Goal: Transaction & Acquisition: Obtain resource

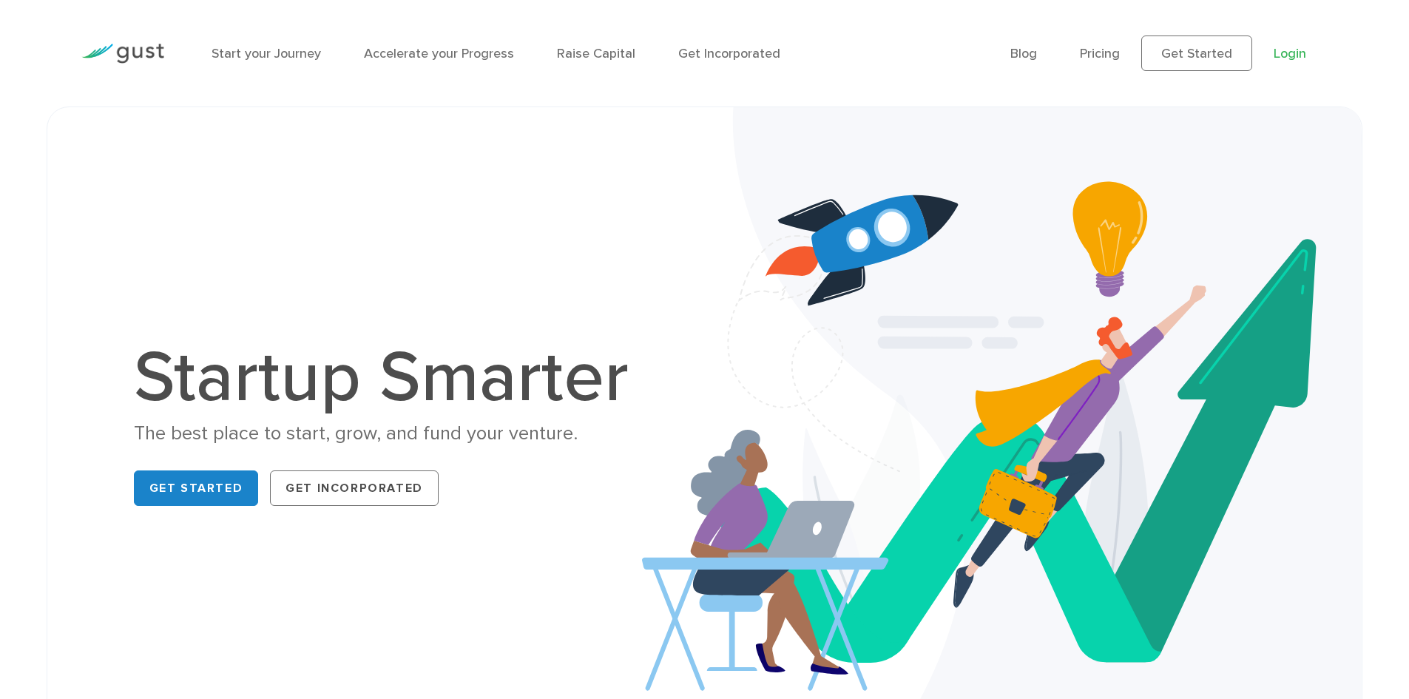
click at [1286, 53] on link "Login" at bounding box center [1290, 54] width 33 height 16
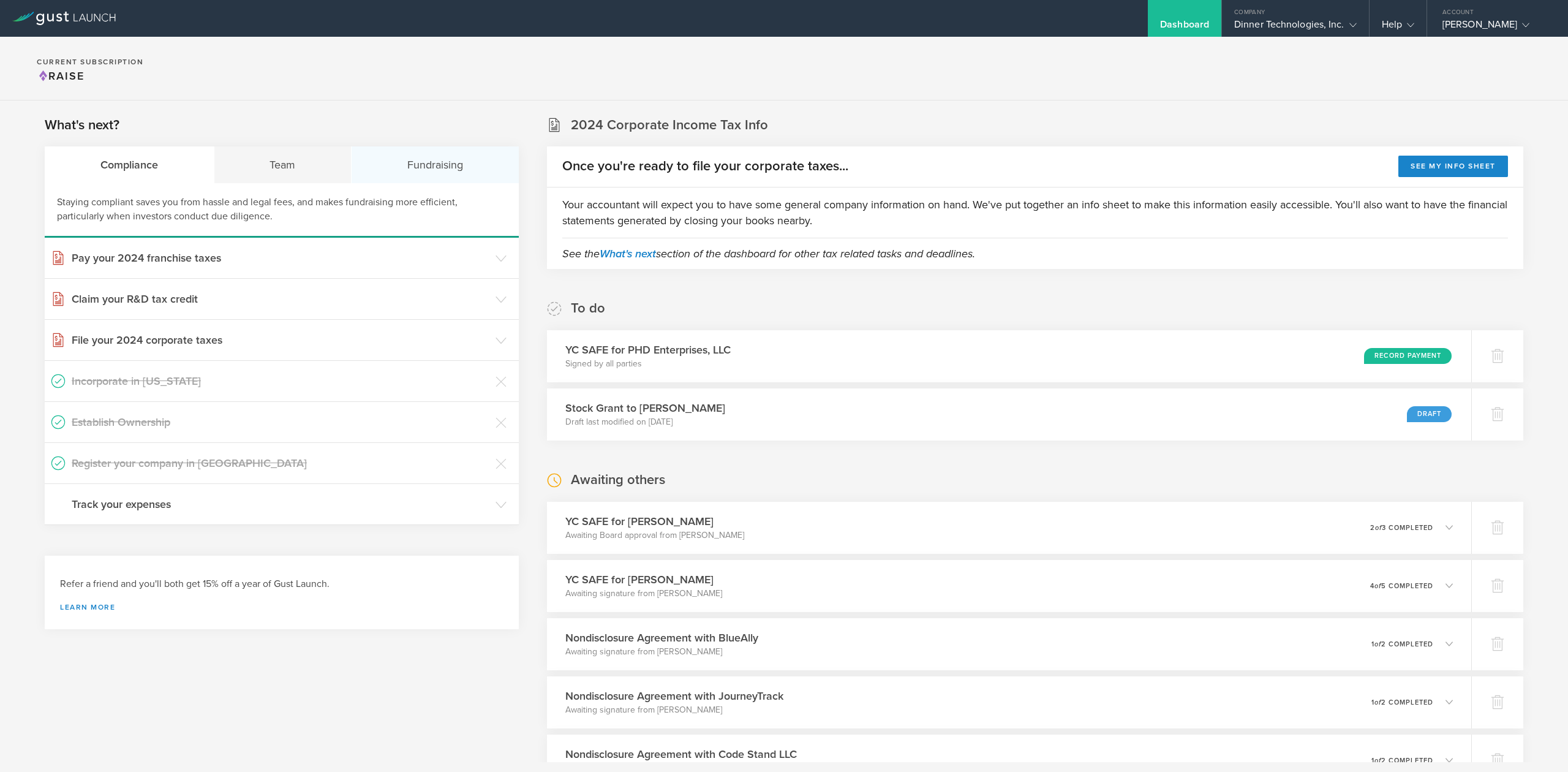
click at [412, 159] on div "Fundraising" at bounding box center [436, 165] width 167 height 36
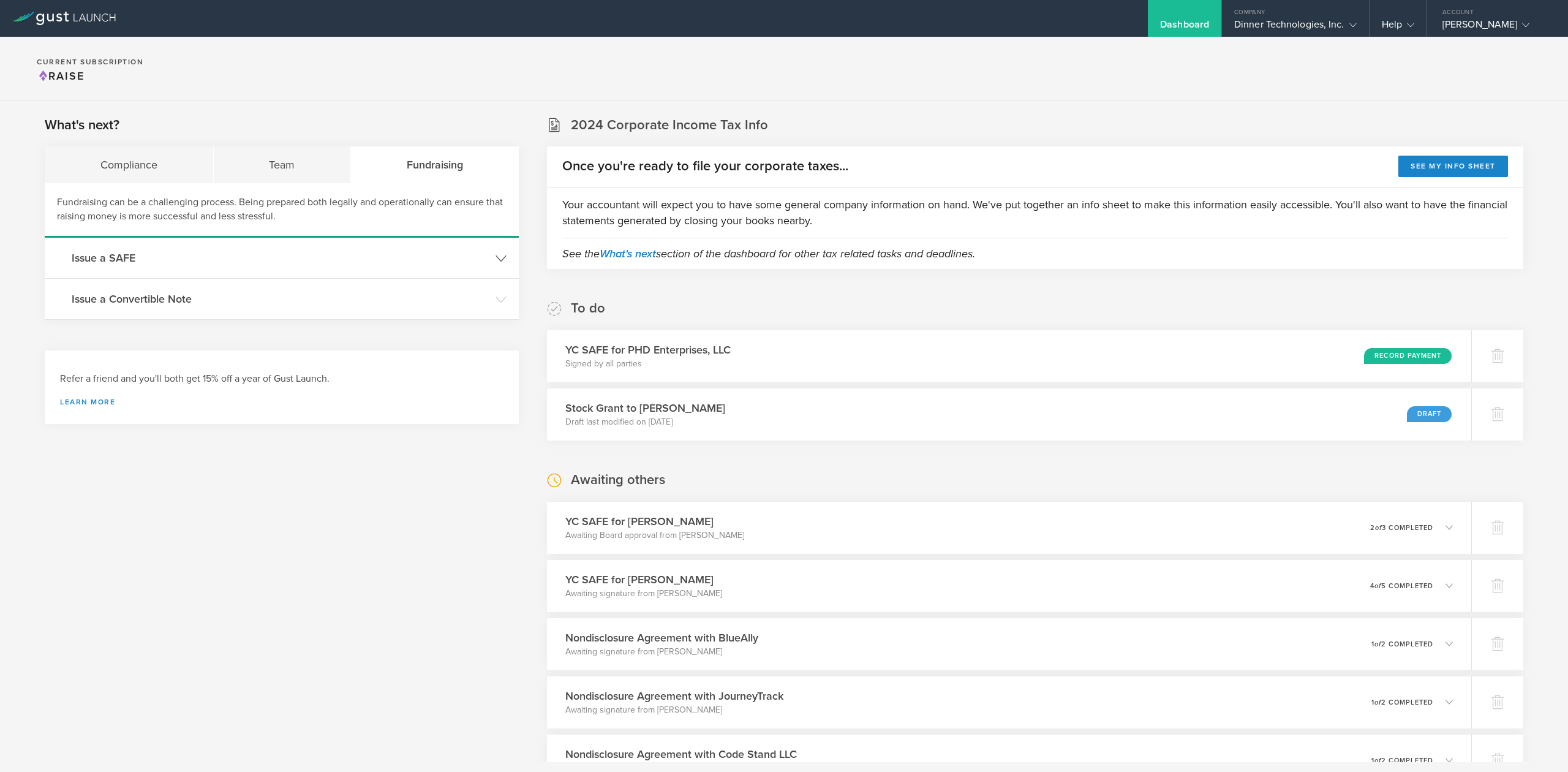
click at [94, 255] on h3 "Issue a SAFE" at bounding box center [281, 258] width 417 height 16
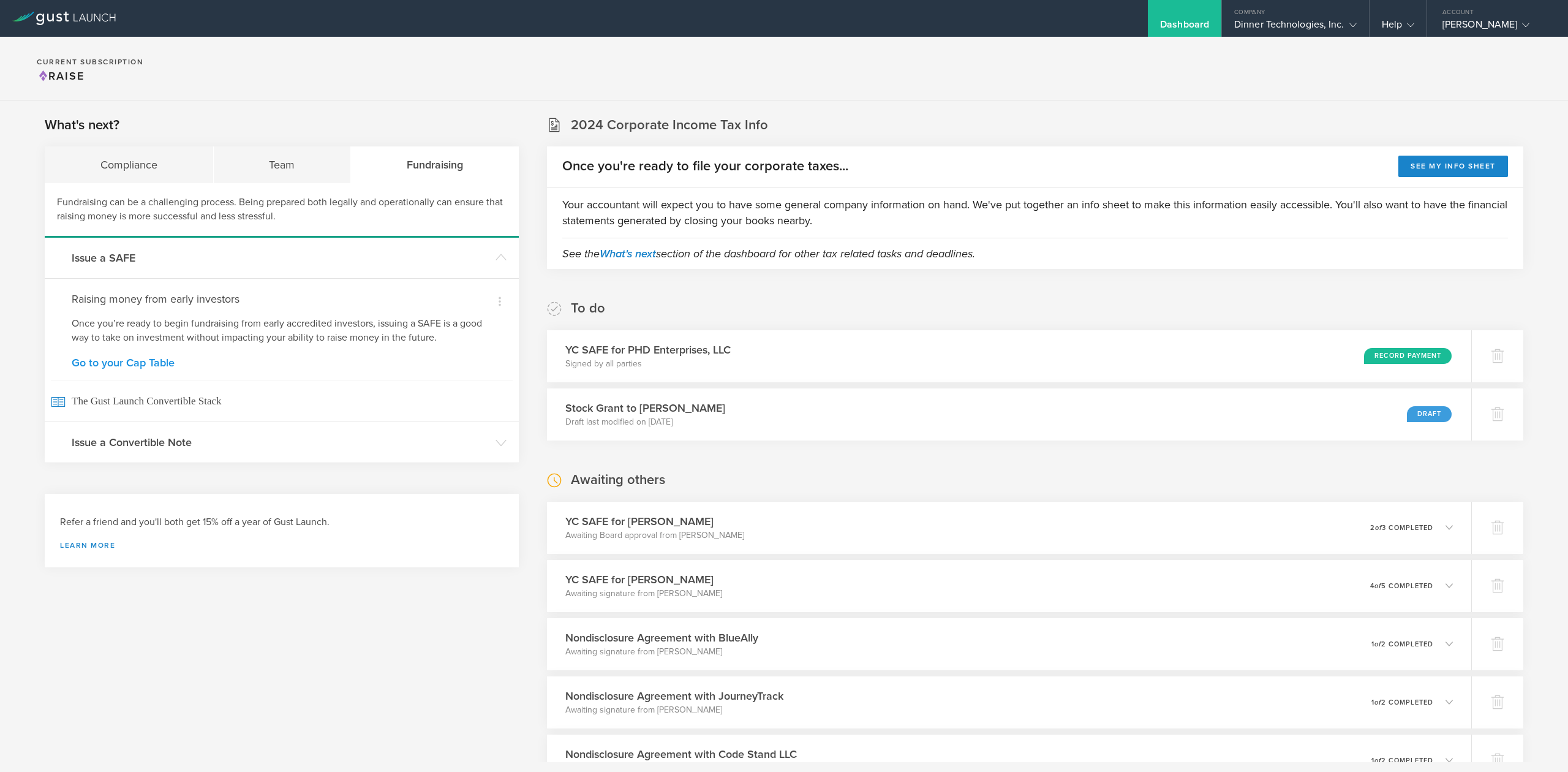
click at [107, 365] on link "Go to your Cap Table" at bounding box center [282, 362] width 420 height 11
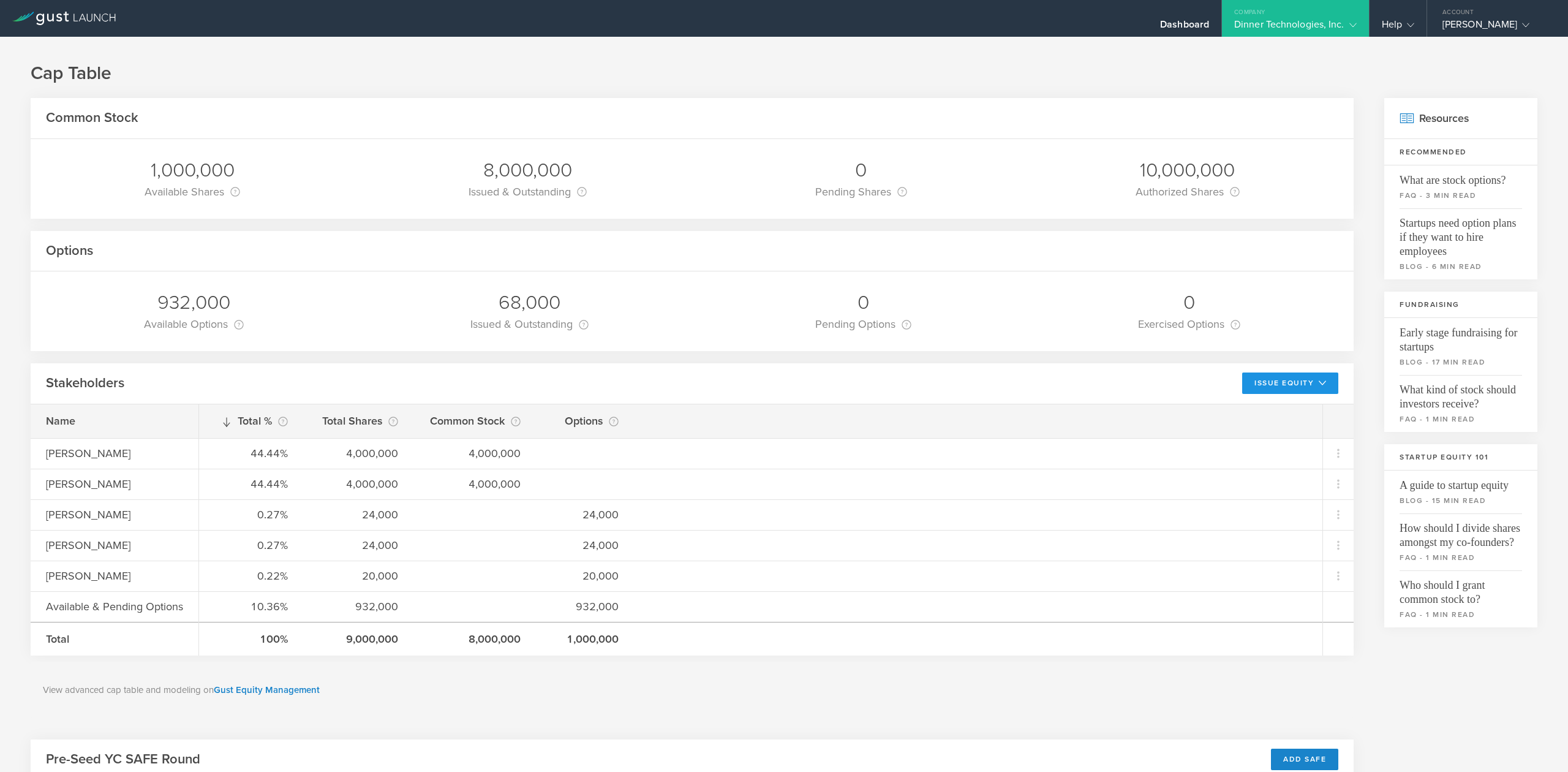
click at [1278, 386] on button "Issue Equity" at bounding box center [1291, 384] width 96 height 22
click at [1288, 763] on div "Add SAFE" at bounding box center [1305, 760] width 67 height 22
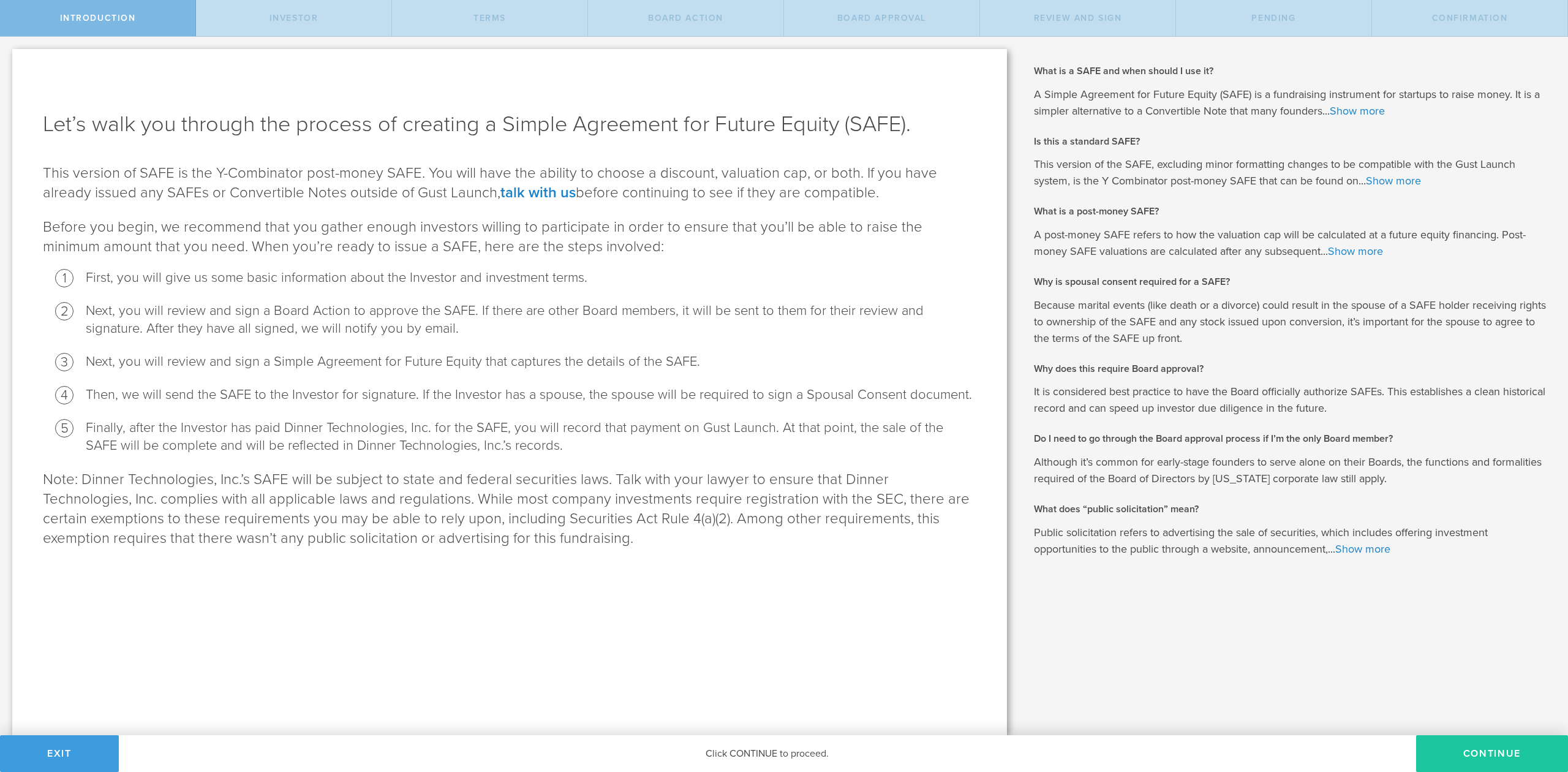
click at [1470, 750] on button "Continue" at bounding box center [1492, 754] width 152 height 36
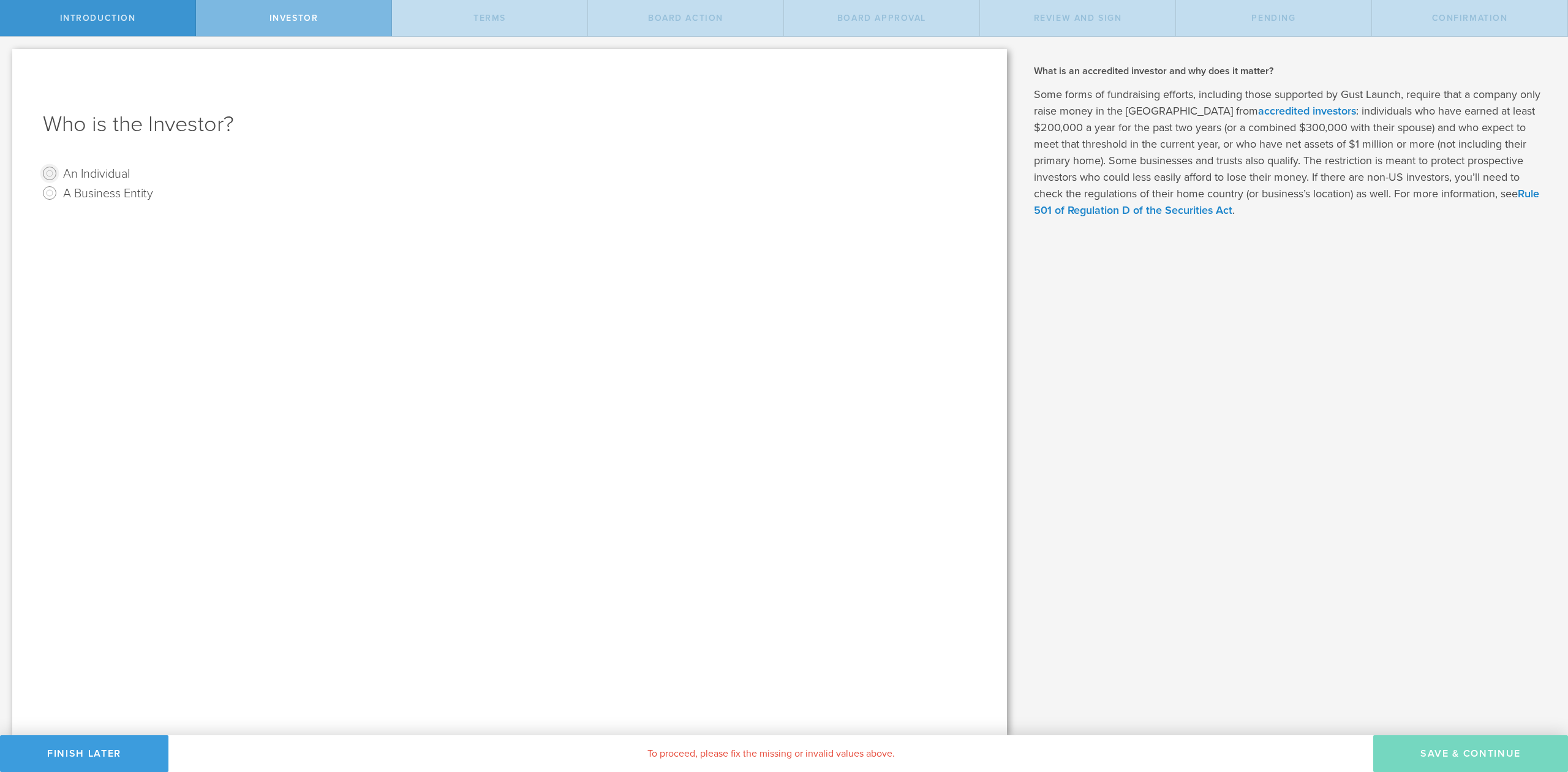
click at [50, 171] on input "An Individual" at bounding box center [50, 173] width 20 height 20
radio input "true"
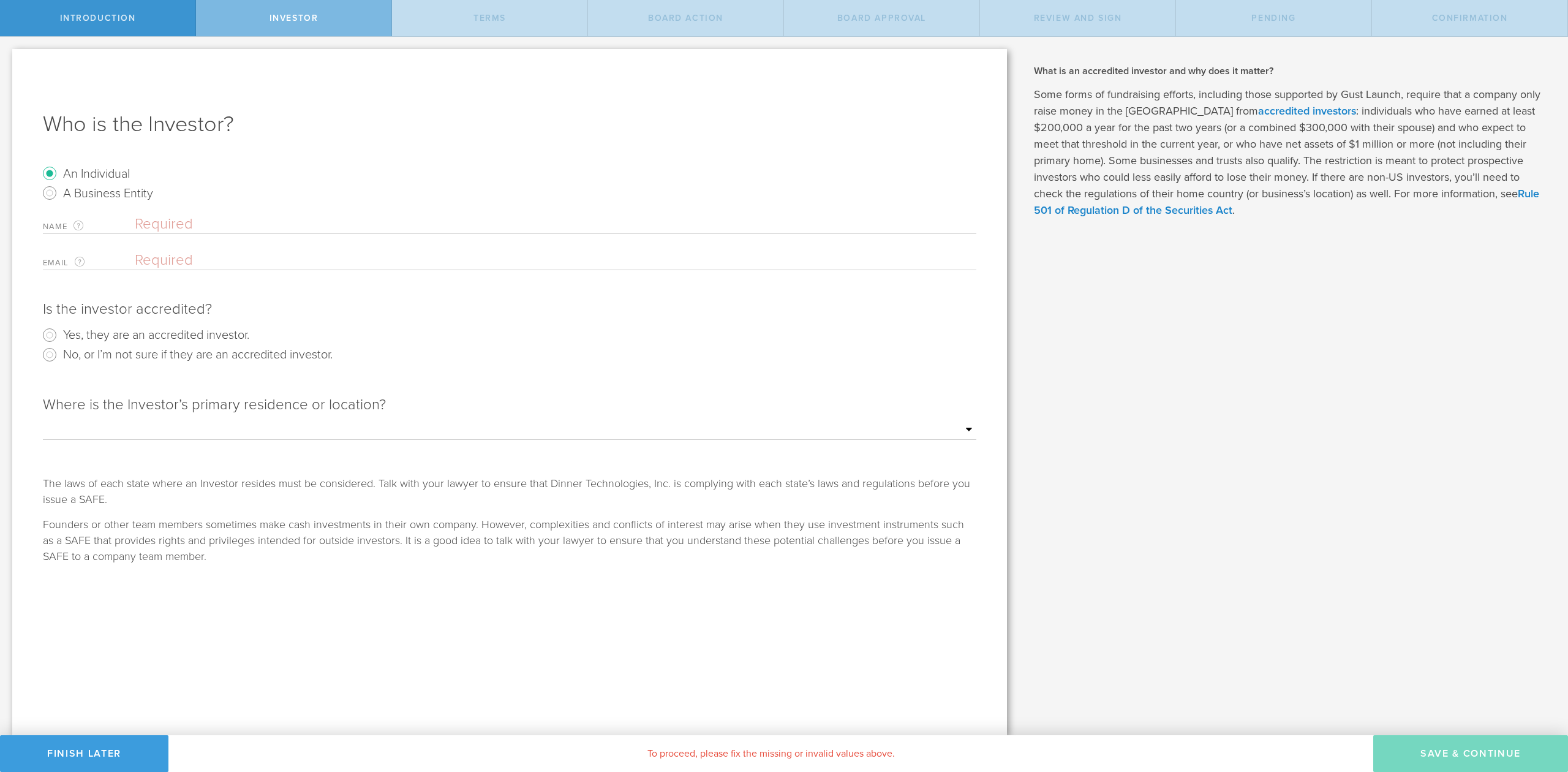
click at [159, 210] on form "An Individual A Business Entity Name The first and last name of the person that…" at bounding box center [509, 364] width 934 height 401
click at [159, 215] on input "text" at bounding box center [556, 224] width 842 height 18
type input "[PERSON_NAME]"
type input "[EMAIL_ADDRESS][DOMAIN_NAME]"
click at [51, 335] on input "Yes, they are an accredited investor." at bounding box center [50, 335] width 20 height 20
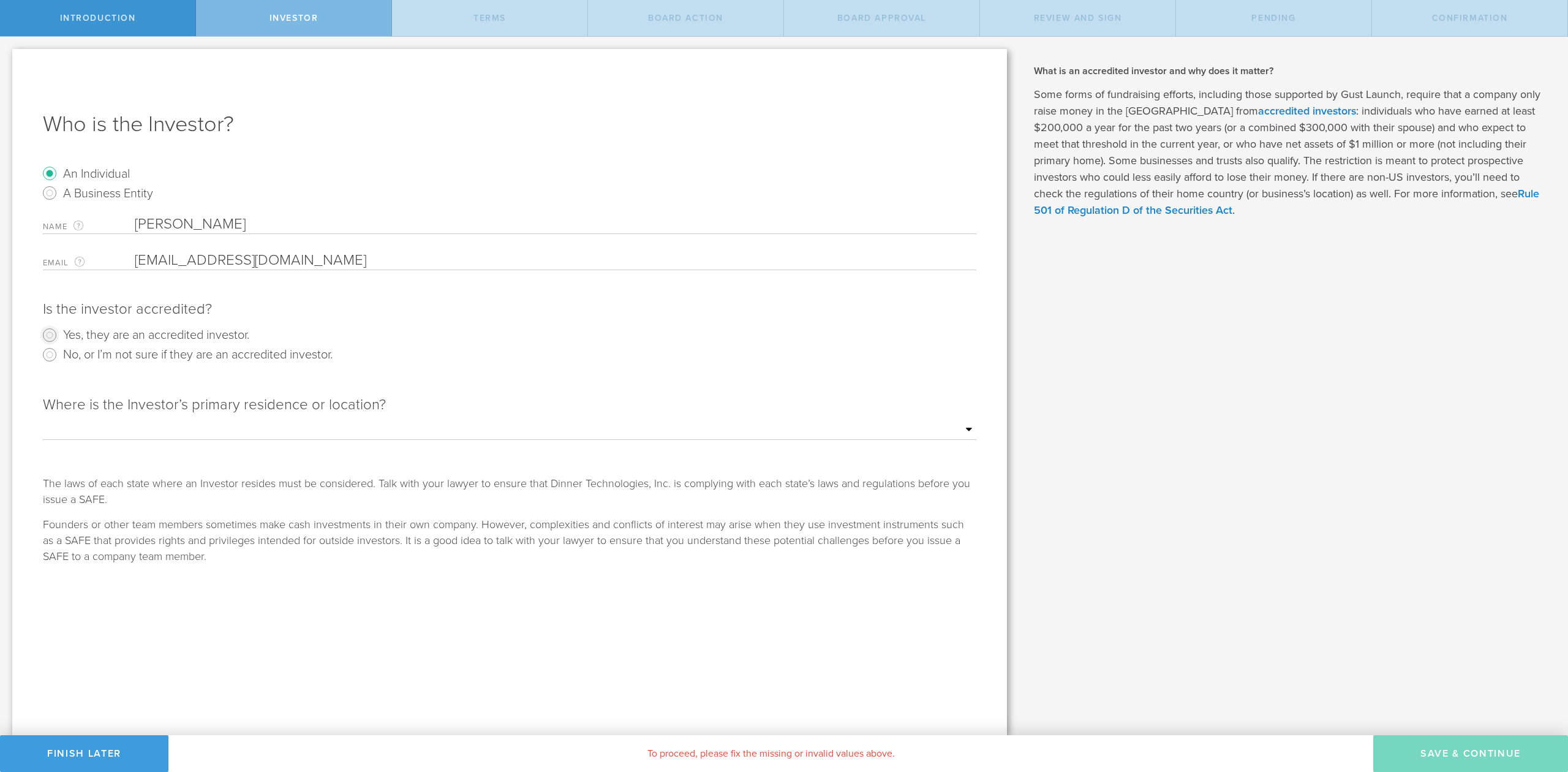
radio input "true"
click at [79, 432] on select "Outside of the [GEOGRAPHIC_DATA] [US_STATE] [US_STATE] [US_STATE] [US_STATE] [U…" at bounding box center [509, 430] width 934 height 18
select select "string:IL"
click at [43, 421] on select "Outside of the [GEOGRAPHIC_DATA] [US_STATE] [US_STATE] [US_STATE] [US_STATE] [U…" at bounding box center [509, 430] width 934 height 18
click at [1488, 745] on button "Save & Continue" at bounding box center [1470, 754] width 195 height 36
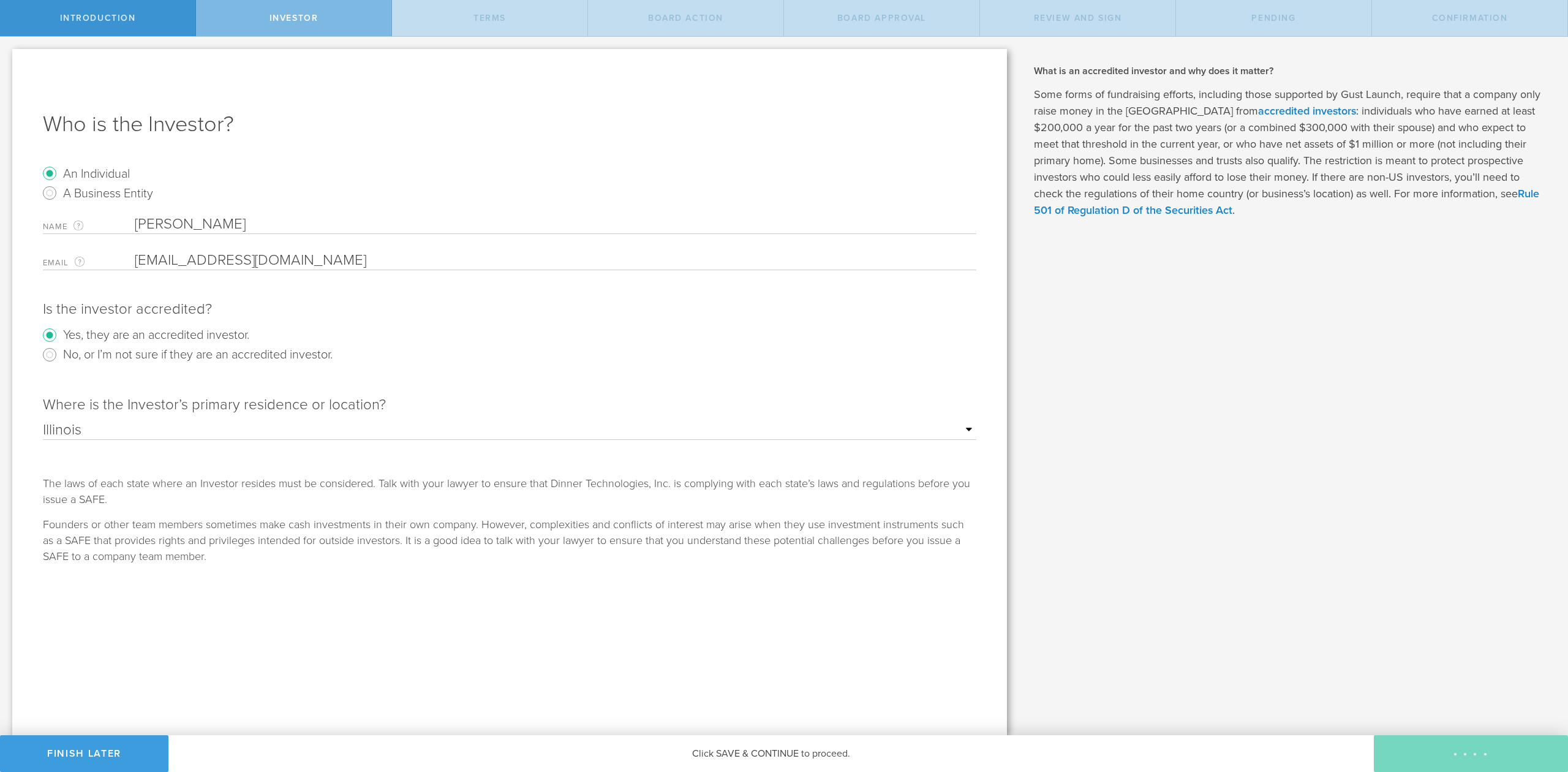
checkbox input "true"
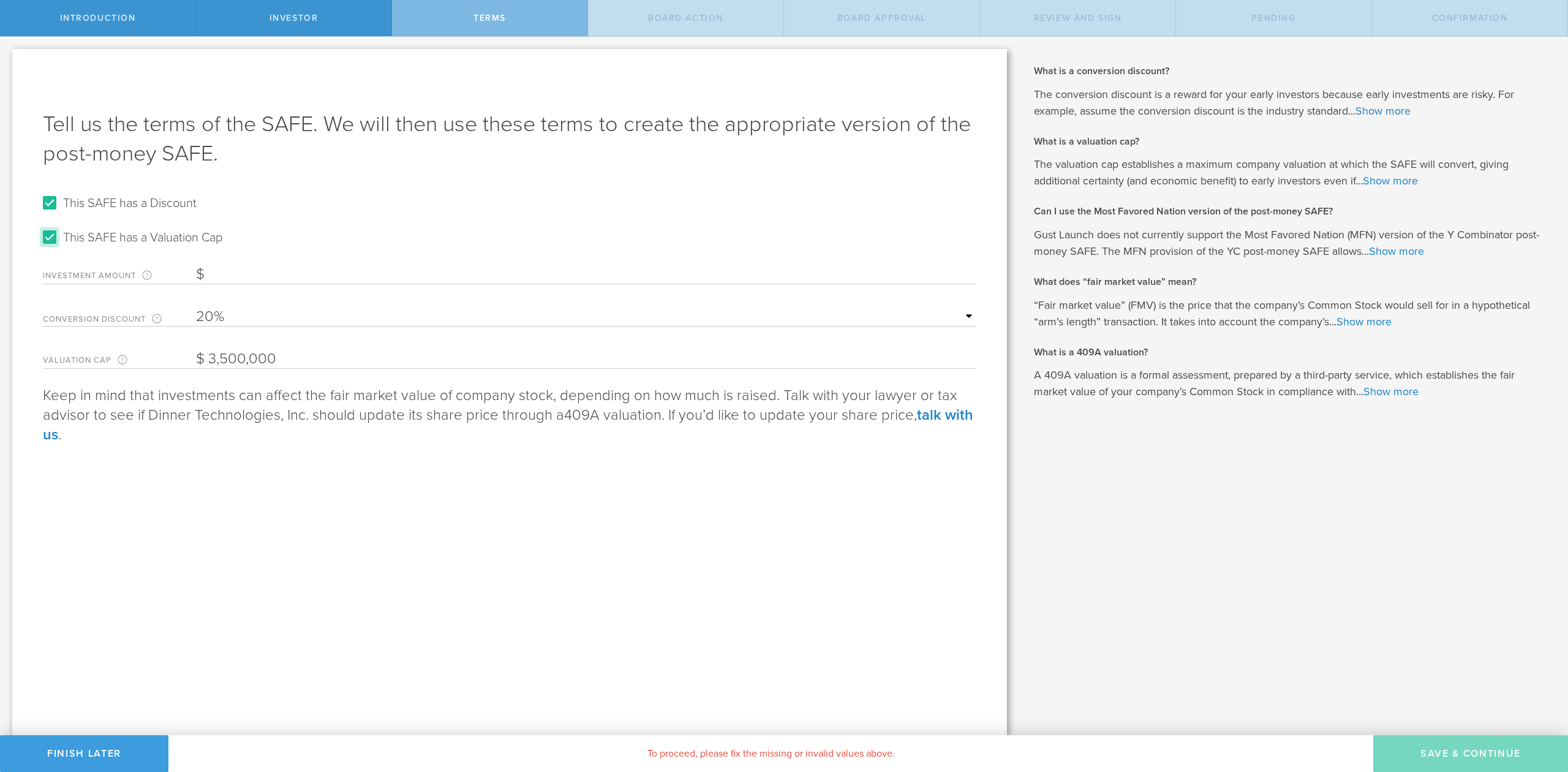
click at [47, 239] on input "This SAFE has a Valuation Cap" at bounding box center [50, 237] width 20 height 20
checkbox input "false"
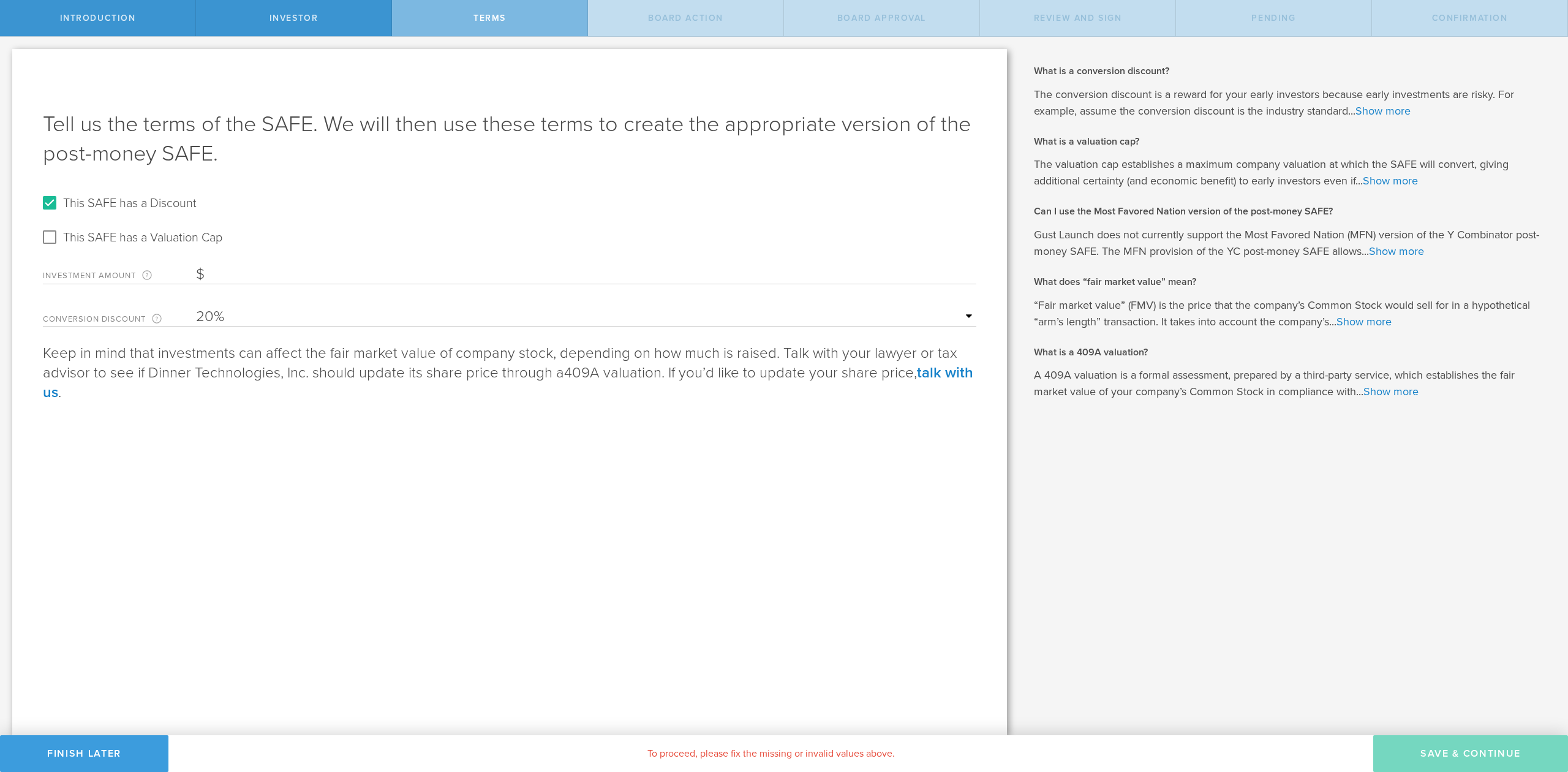
click at [230, 270] on input "Investment Amount The amount (in USD) that this investor is paying for the SAFE." at bounding box center [586, 274] width 780 height 18
type input "25,000"
click at [204, 316] on select "15% 20% 25% 30%" at bounding box center [586, 316] width 780 height 18
select select "number:25"
click at [196, 307] on select "15% 20% 25% 30%" at bounding box center [586, 316] width 780 height 18
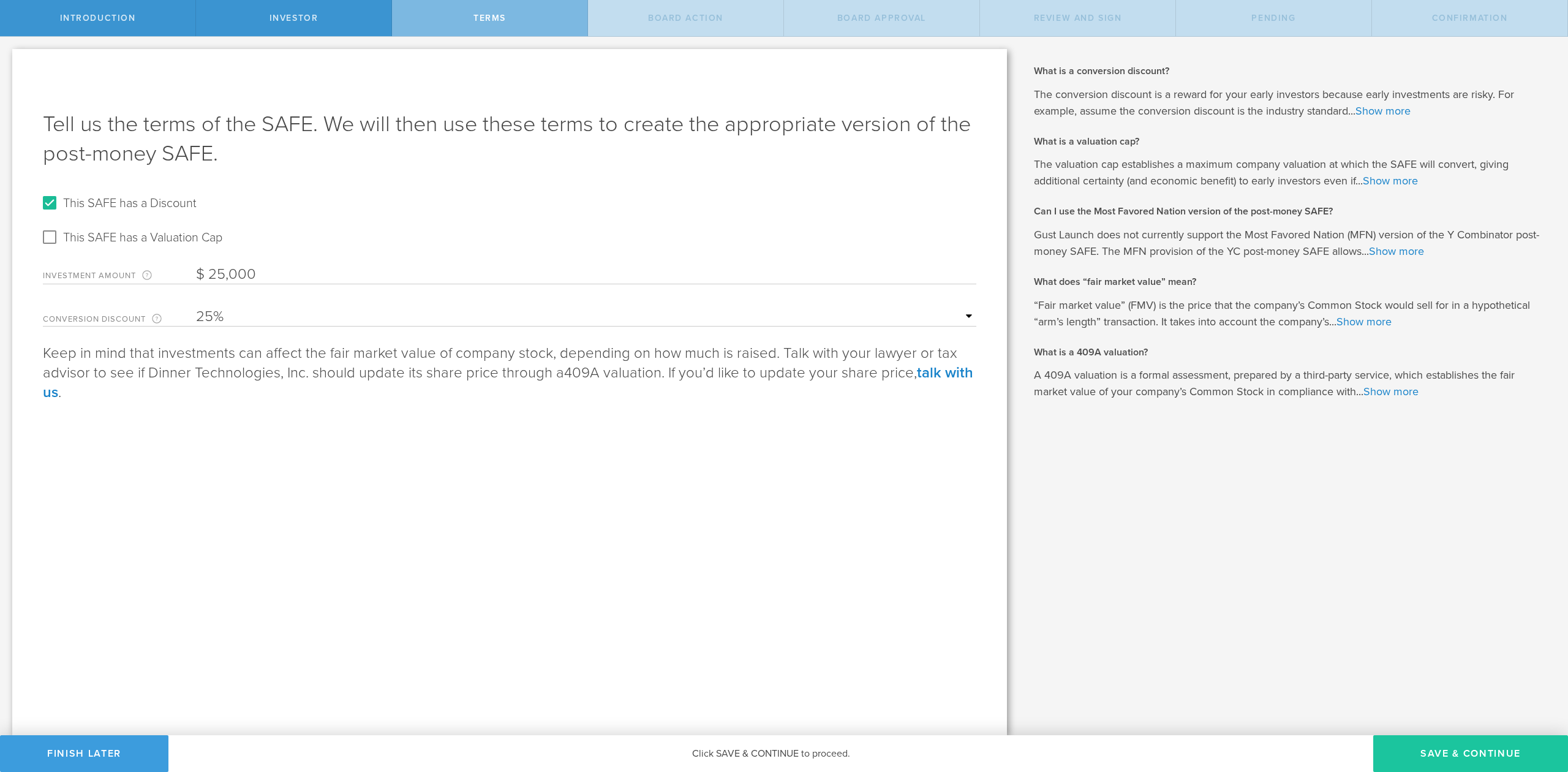
click at [1485, 755] on button "Save & Continue" at bounding box center [1470, 754] width 195 height 36
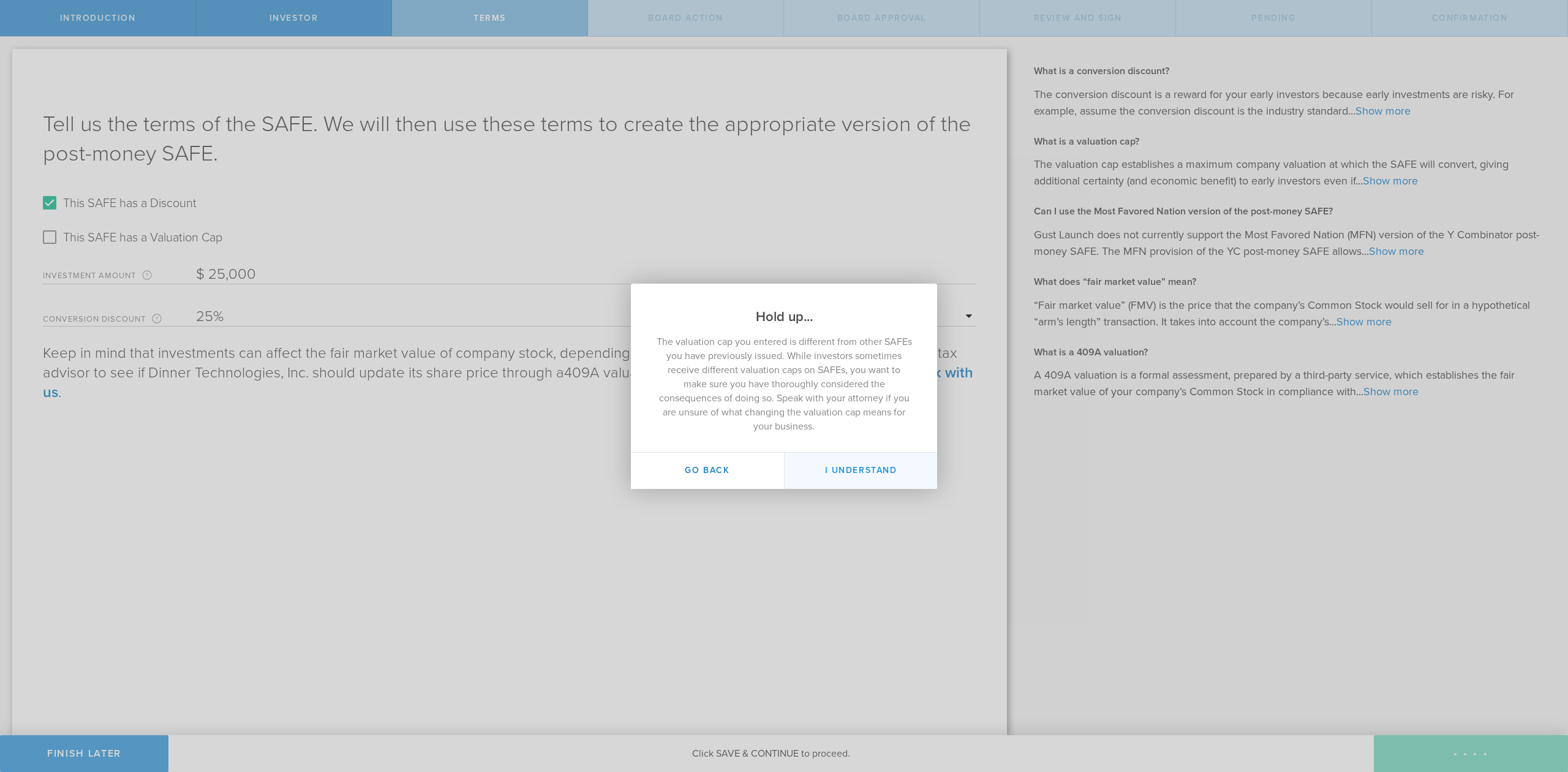
click at [878, 470] on button "I Understand" at bounding box center [861, 471] width 153 height 36
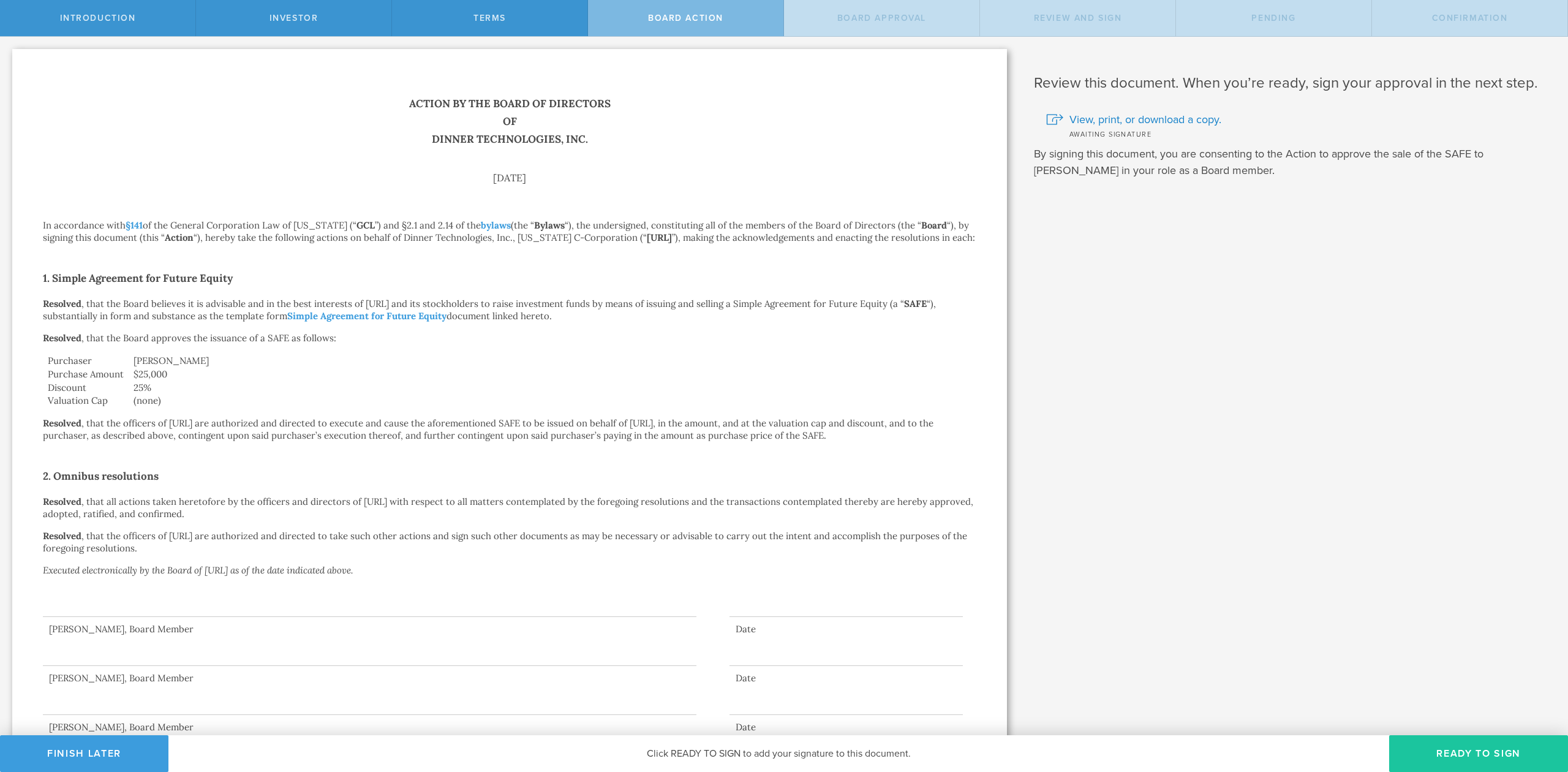
click at [1460, 750] on button "Ready to Sign" at bounding box center [1479, 754] width 179 height 36
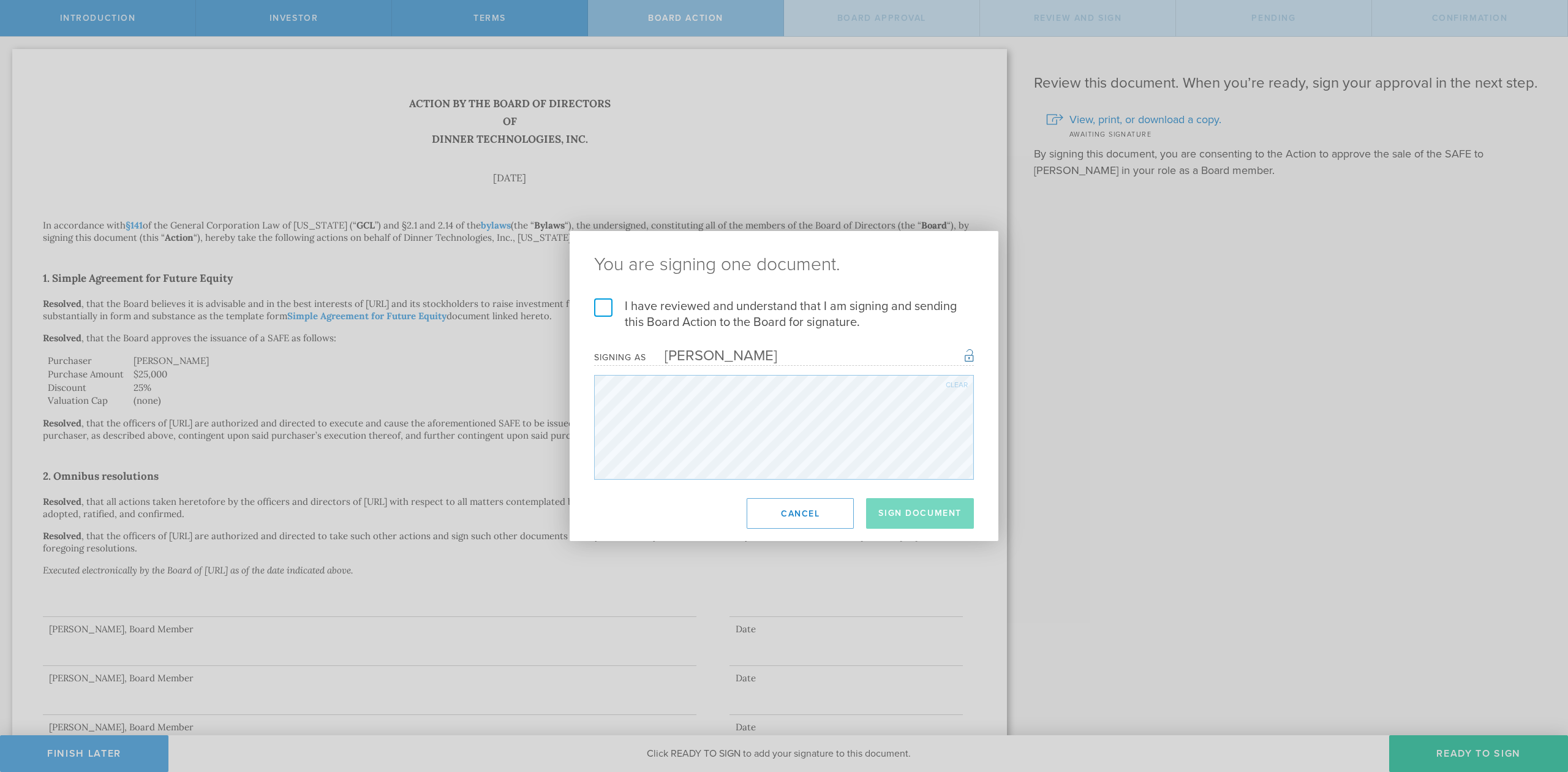
click at [608, 307] on label "I have reviewed and understand that I am signing and sending this Board Action …" at bounding box center [784, 314] width 380 height 31
click at [0, 0] on input "I have reviewed and understand that I am signing and sending this Board Action …" at bounding box center [0, 0] width 0 height 0
click at [916, 507] on button "Sign Document" at bounding box center [920, 513] width 108 height 31
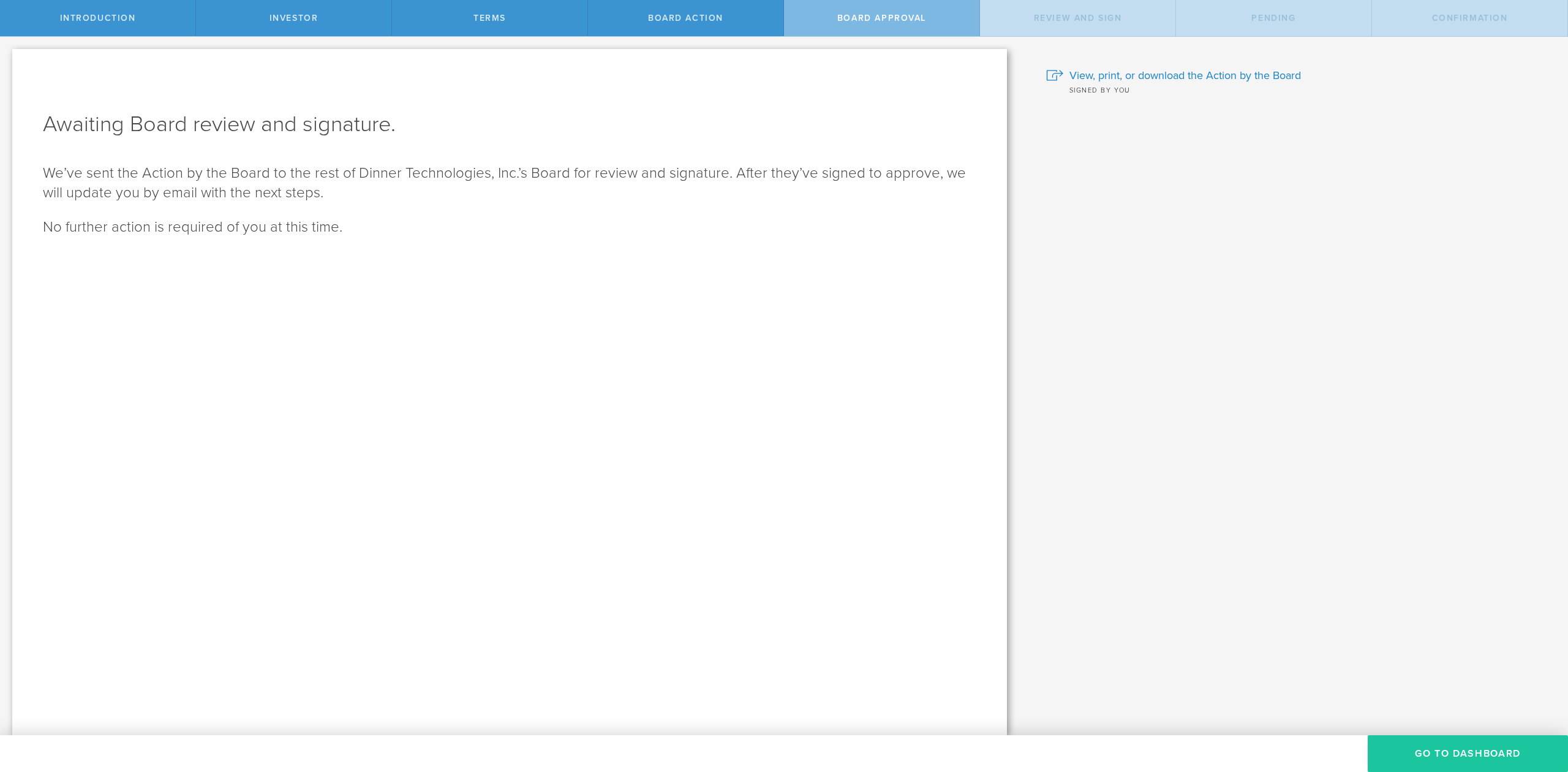
click at [1455, 745] on button "Go To Dashboard" at bounding box center [1469, 754] width 200 height 36
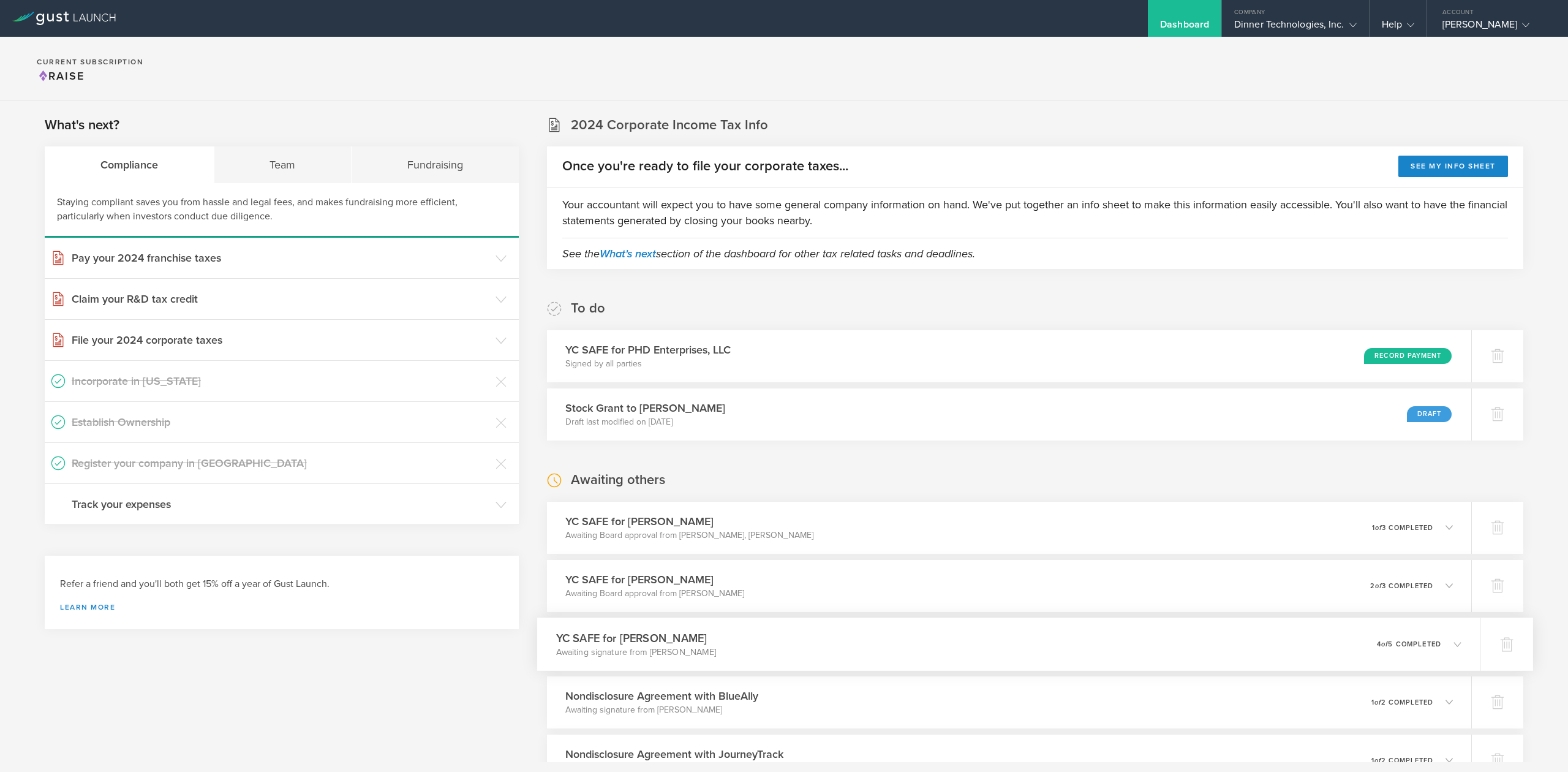
click at [1454, 644] on icon at bounding box center [1457, 644] width 7 height 7
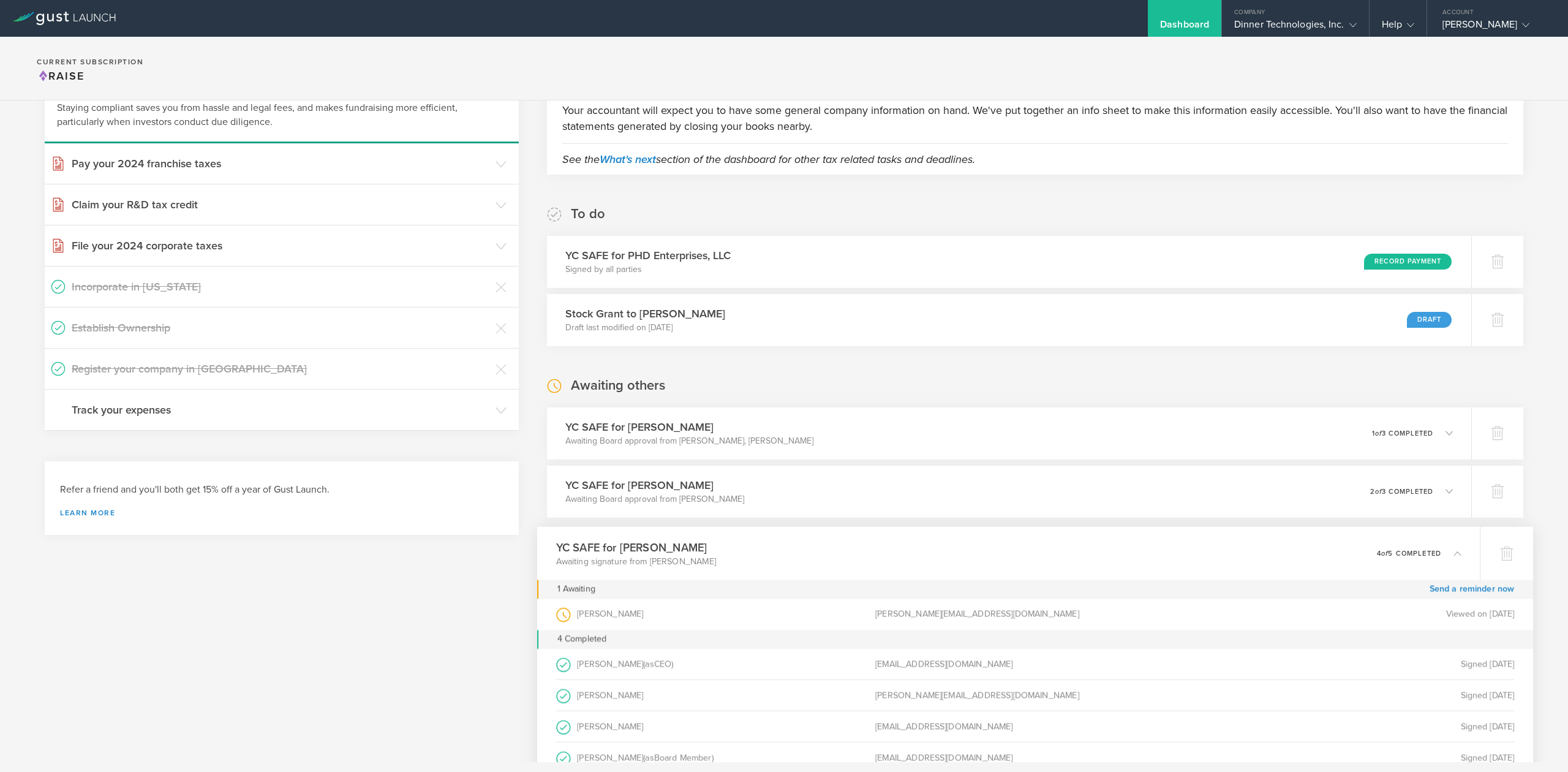
scroll to position [163, 0]
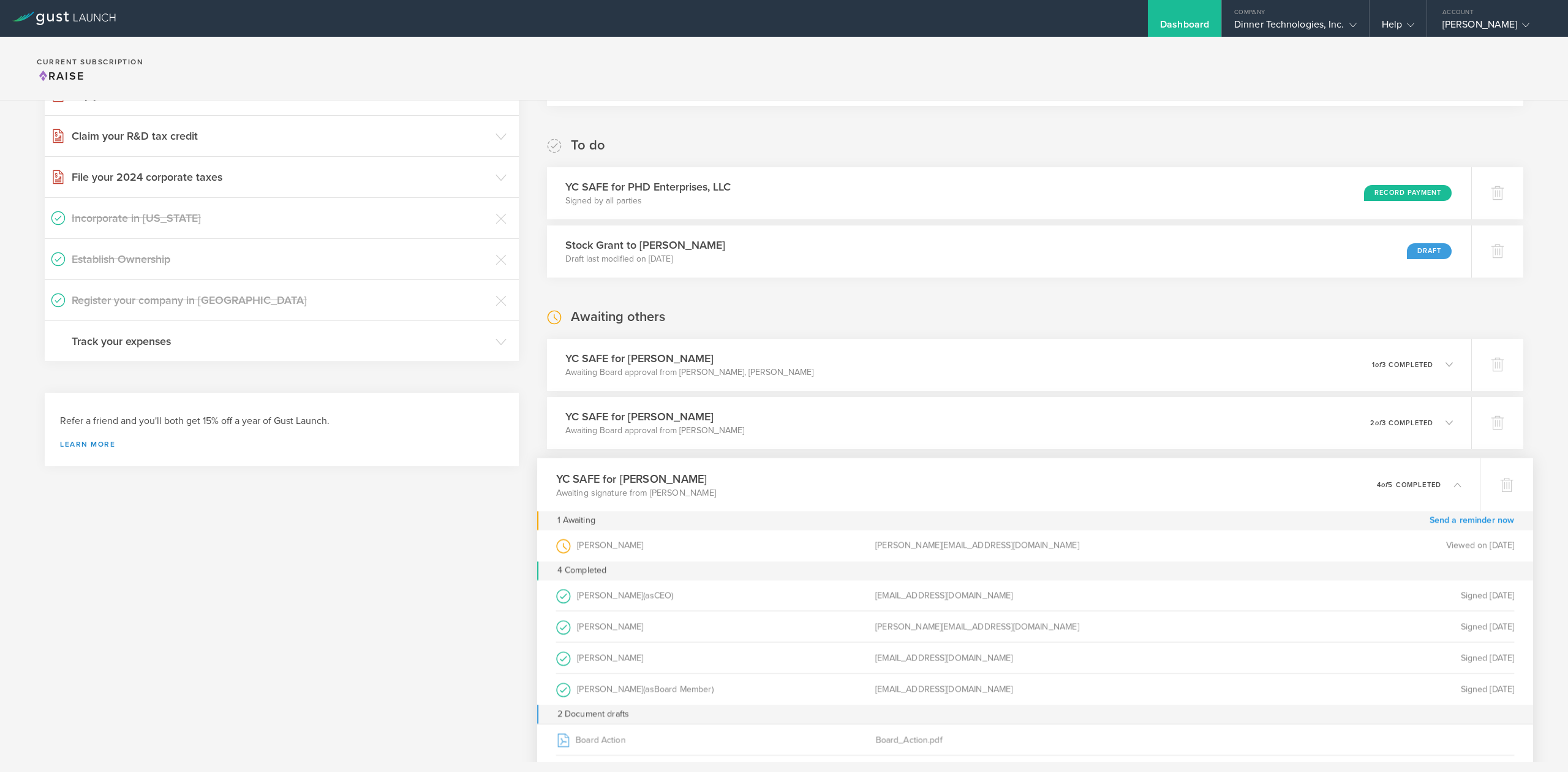
click at [1465, 519] on link "Send a reminder now" at bounding box center [1472, 520] width 85 height 19
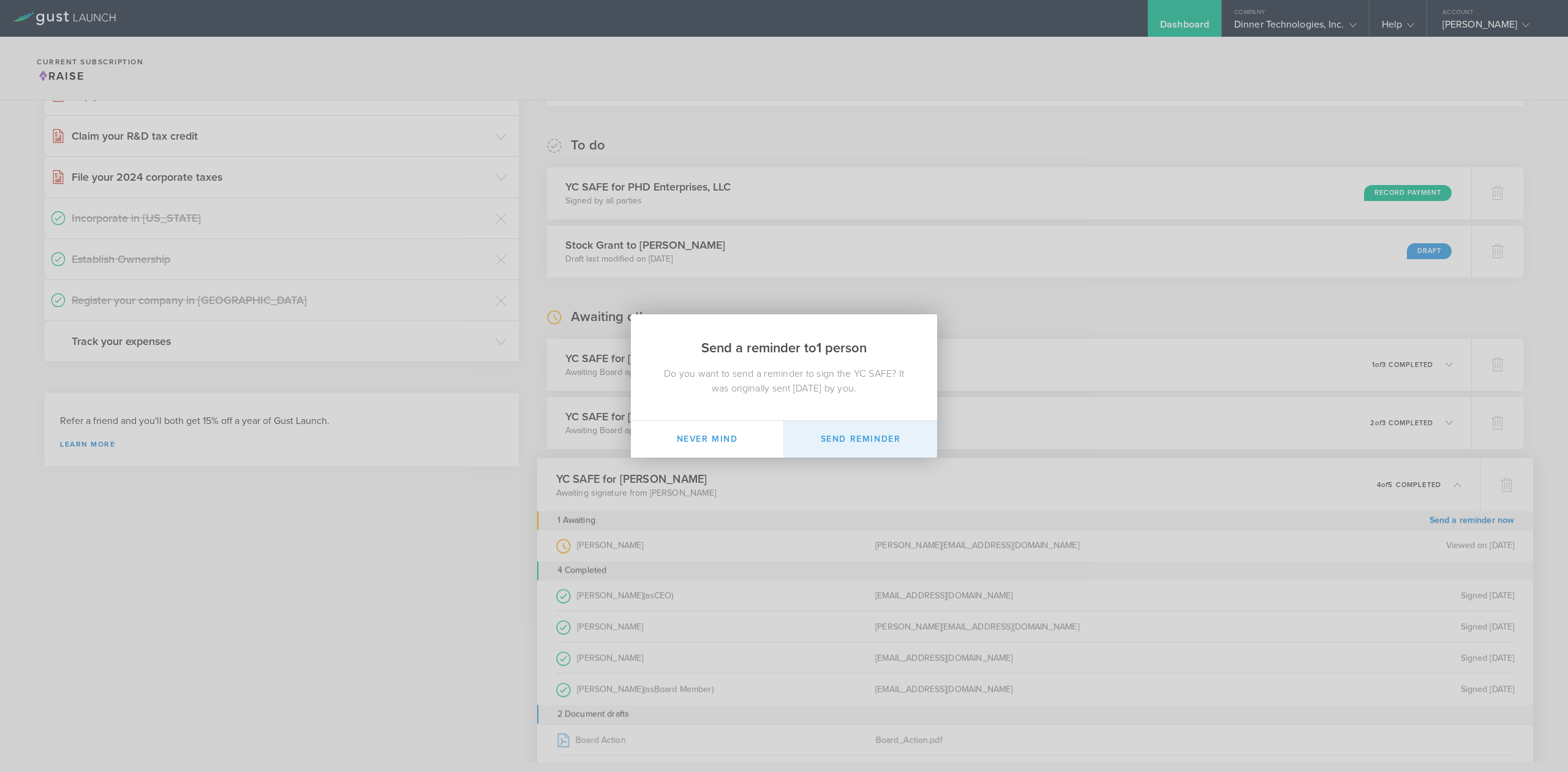
click at [841, 432] on button "Send Reminder" at bounding box center [861, 439] width 153 height 36
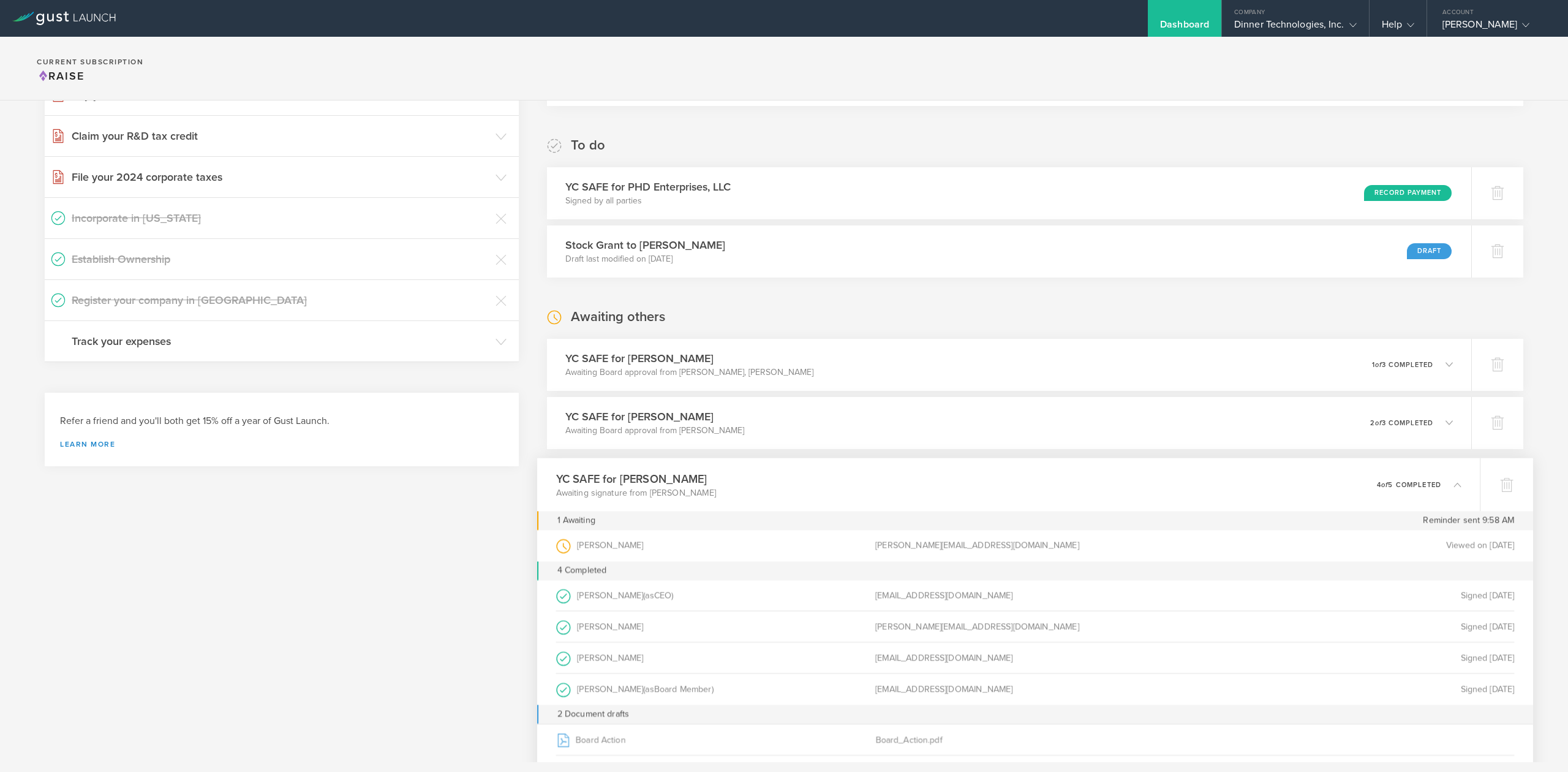
click at [1455, 484] on polyline at bounding box center [1458, 485] width 7 height 3
